Goal: Task Accomplishment & Management: Complete application form

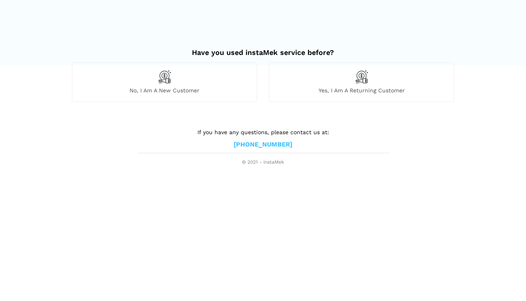
click at [221, 90] on span "No, I am a new customer" at bounding box center [164, 90] width 184 height 7
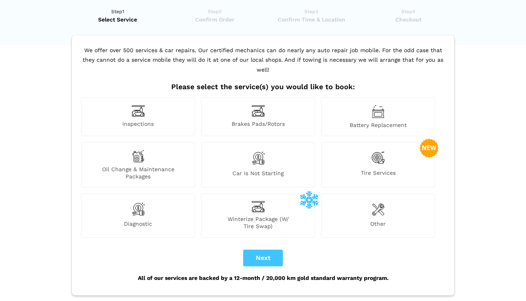
scroll to position [22, 0]
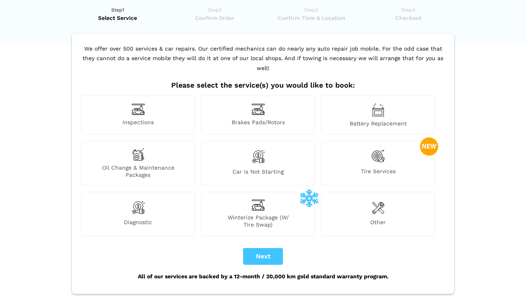
click at [163, 202] on div "Diagnostic" at bounding box center [138, 214] width 114 height 44
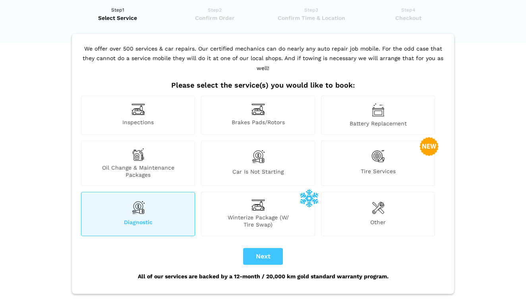
click at [255, 248] on button "Next" at bounding box center [263, 256] width 40 height 17
checkbox input "true"
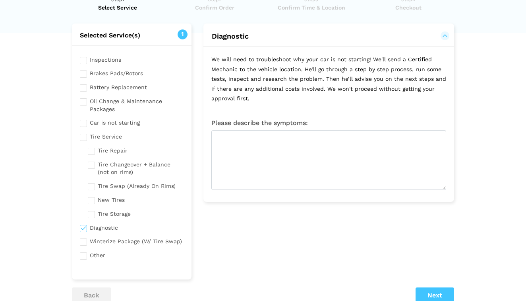
scroll to position [46, 0]
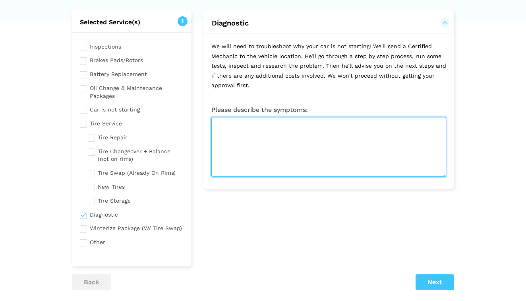
click at [225, 148] on textarea at bounding box center [329, 147] width 235 height 60
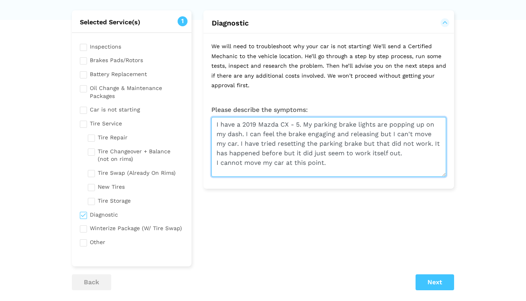
type textarea "I have a 2019 Mazda CX - 5. My parking brake lights are popping up on my dash. …"
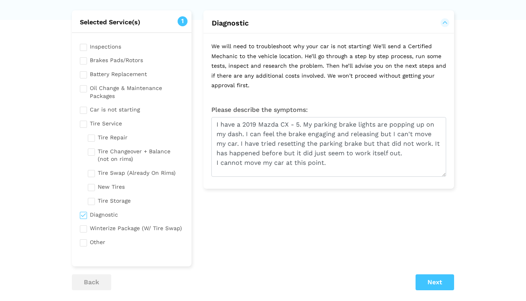
click at [429, 274] on button "Next" at bounding box center [435, 282] width 39 height 16
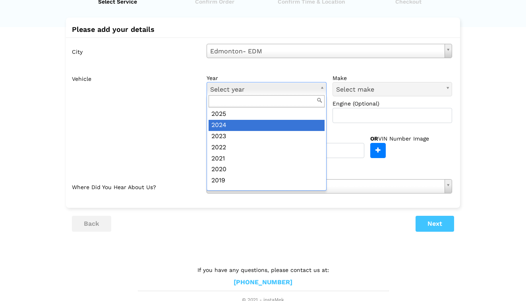
scroll to position [24, 0]
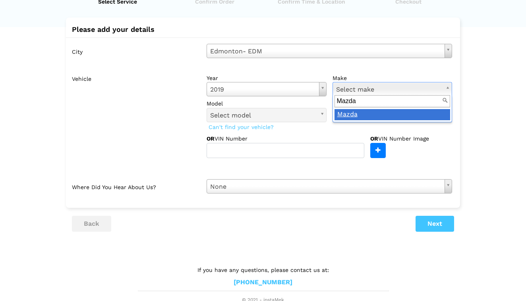
type input "Mazda"
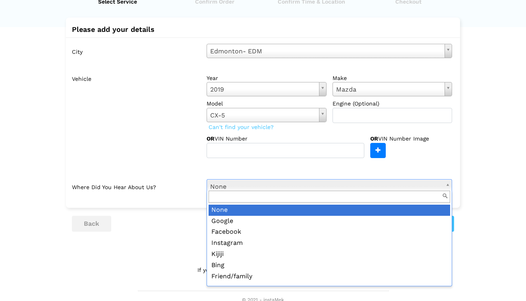
click at [261, 196] on input "text" at bounding box center [330, 196] width 242 height 12
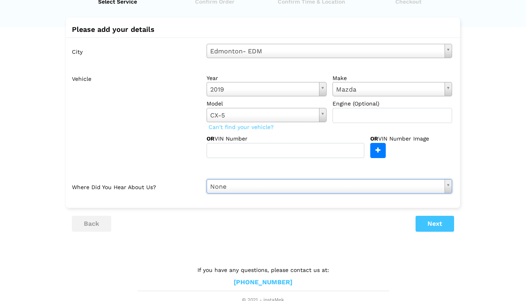
click at [433, 220] on button "Next" at bounding box center [435, 224] width 39 height 16
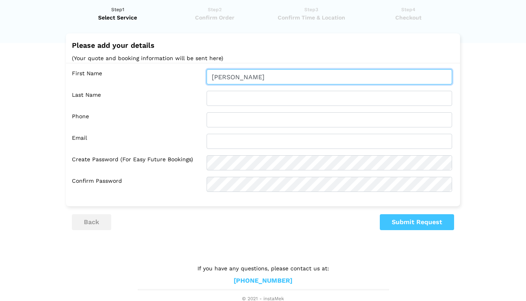
type input "[PERSON_NAME]"
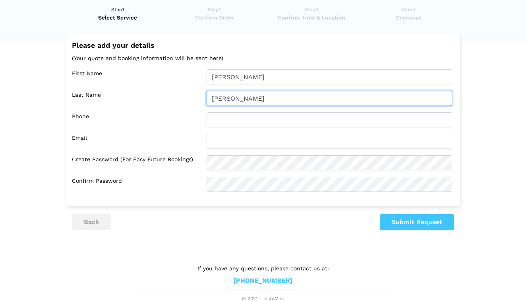
type input "[PERSON_NAME]"
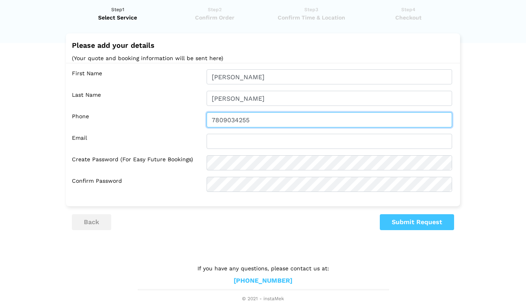
type input "7809034255"
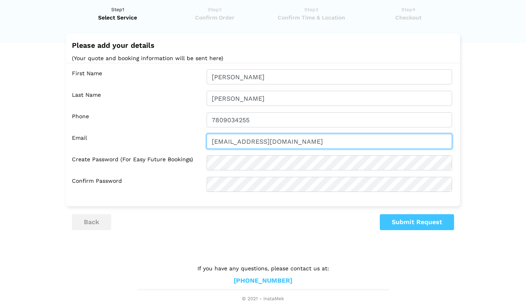
type input "[EMAIL_ADDRESS][DOMAIN_NAME]"
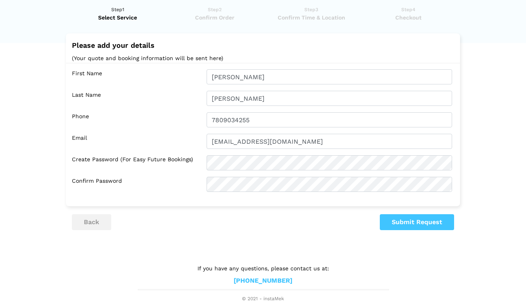
click at [413, 224] on button "Submit Request" at bounding box center [417, 222] width 74 height 16
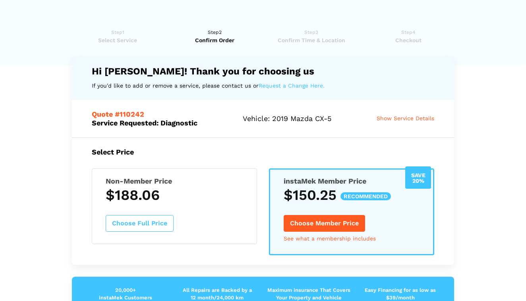
scroll to position [0, 0]
click at [167, 194] on h3 "$188.06" at bounding box center [175, 194] width 138 height 17
click at [151, 223] on button "Choose Full Price" at bounding box center [140, 223] width 68 height 17
